Goal: Task Accomplishment & Management: Complete application form

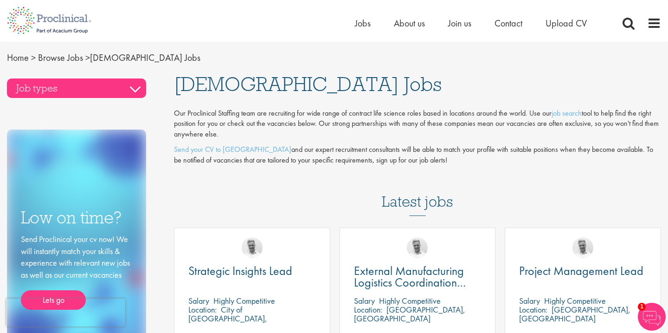
click at [78, 89] on h3 "Job types" at bounding box center [76, 87] width 139 height 19
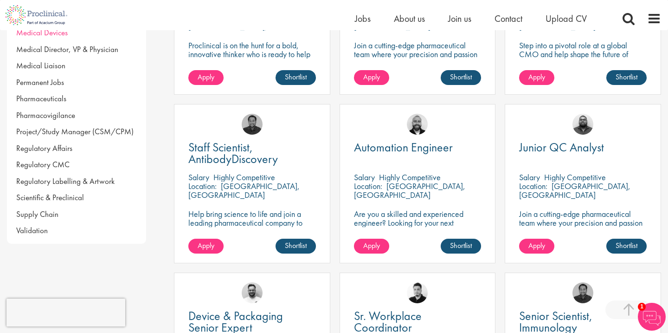
scroll to position [281, 0]
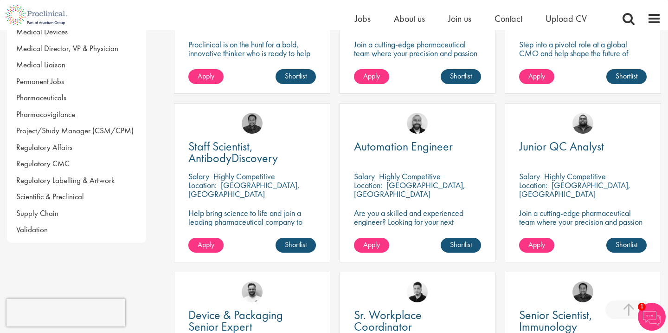
click at [164, 186] on div "Job types Biometrics Clinical Data Biotechnology Business Development Clinical …" at bounding box center [334, 204] width 668 height 846
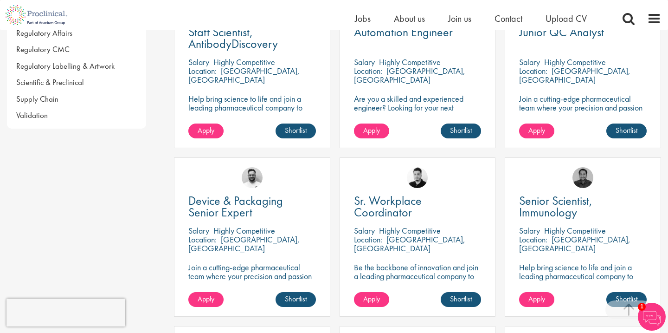
scroll to position [0, 0]
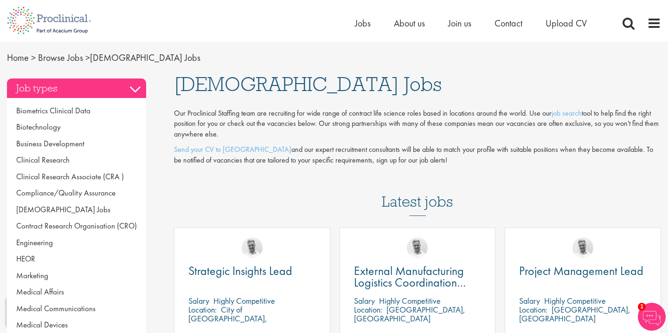
click at [98, 82] on h3 "Job types" at bounding box center [76, 87] width 139 height 19
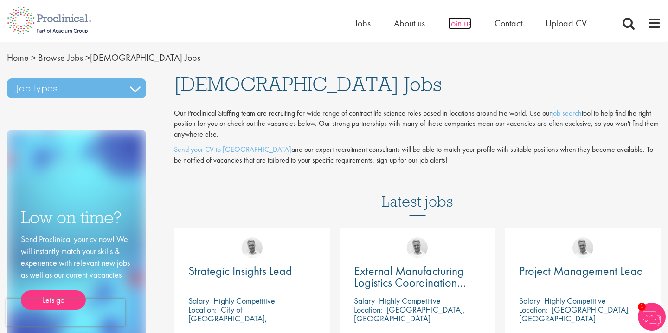
click at [459, 20] on span "Join us" at bounding box center [459, 23] width 23 height 12
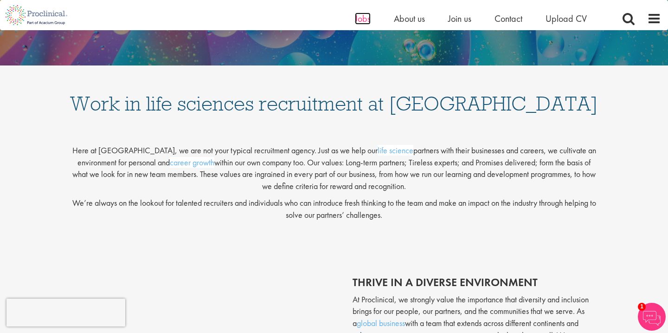
click at [365, 21] on span "Jobs" at bounding box center [363, 19] width 16 height 12
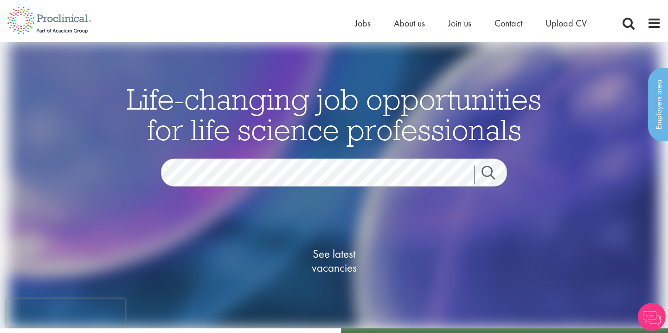
click at [571, 29] on li "Upload CV" at bounding box center [566, 23] width 41 height 14
click at [571, 22] on span "Upload CV" at bounding box center [566, 23] width 41 height 12
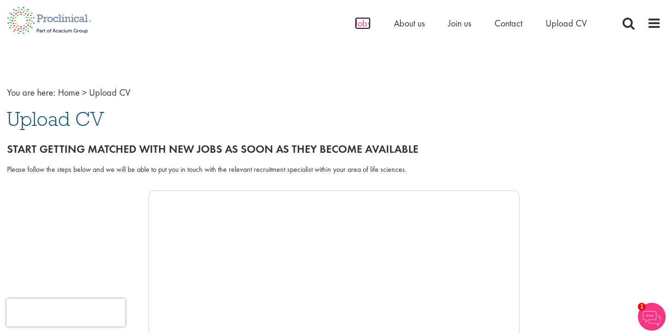
click at [362, 21] on span "Jobs" at bounding box center [363, 23] width 16 height 12
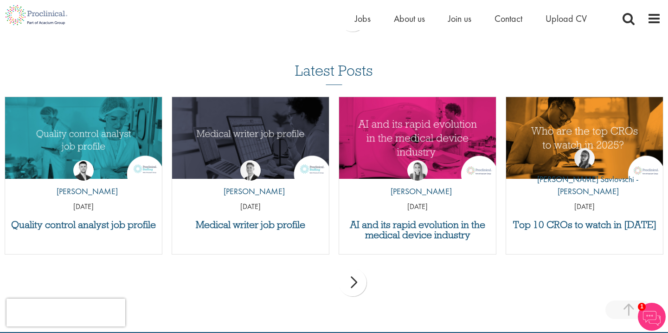
scroll to position [1804, 0]
